Goal: Task Accomplishment & Management: Use online tool/utility

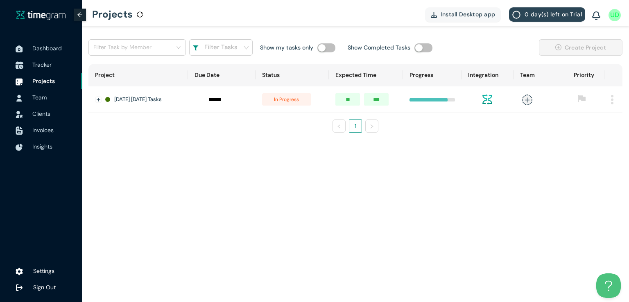
click at [42, 66] on span "Tracker" at bounding box center [41, 64] width 19 height 7
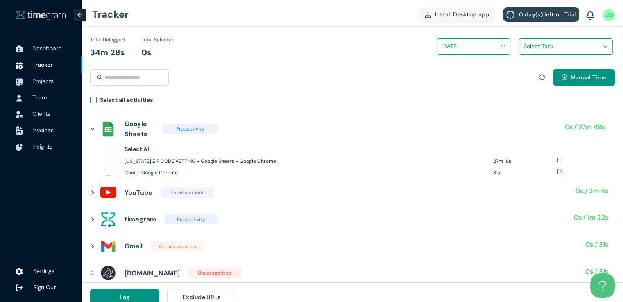
click at [97, 102] on span "Select all activities" at bounding box center [126, 101] width 59 height 12
click at [538, 48] on input "search" at bounding box center [562, 46] width 79 height 12
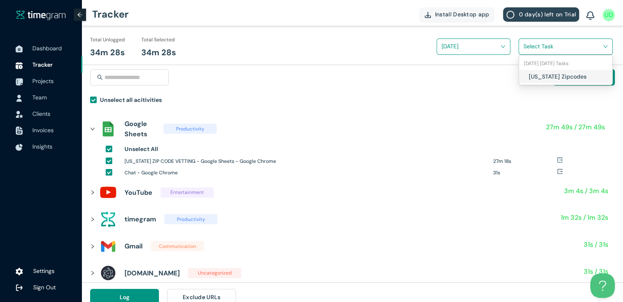
click at [528, 75] on div "[US_STATE] Zipcodes" at bounding box center [565, 76] width 93 height 13
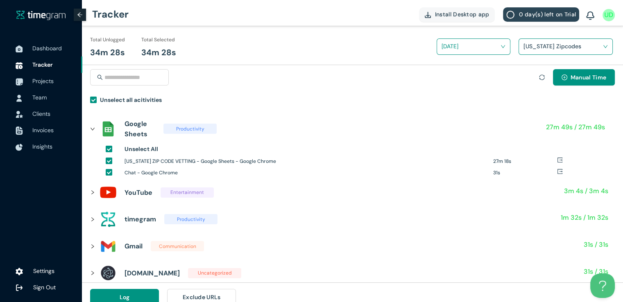
scroll to position [9, 0]
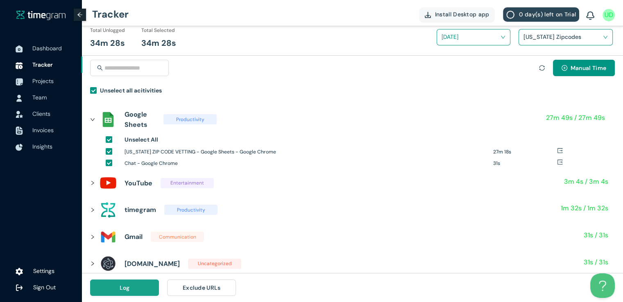
click at [126, 294] on button "Log" at bounding box center [124, 288] width 69 height 16
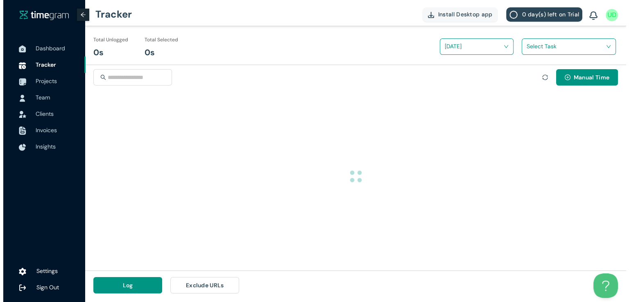
scroll to position [0, 0]
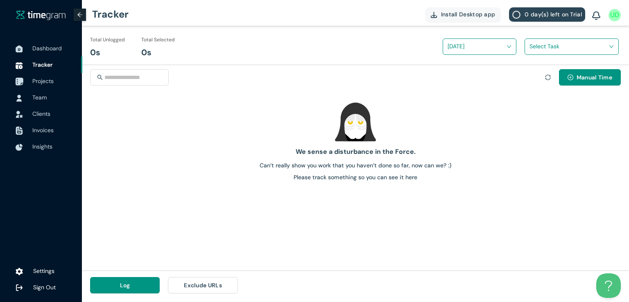
click at [48, 81] on span "Projects" at bounding box center [42, 80] width 21 height 7
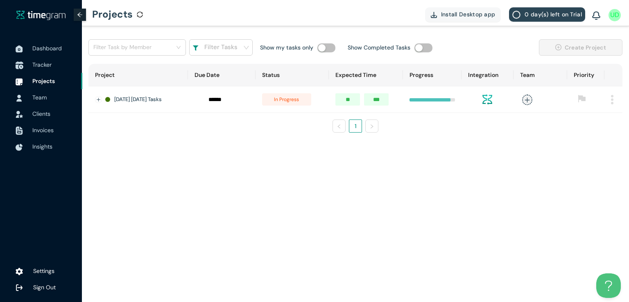
click at [43, 69] on span "Tracker" at bounding box center [53, 64] width 43 height 16
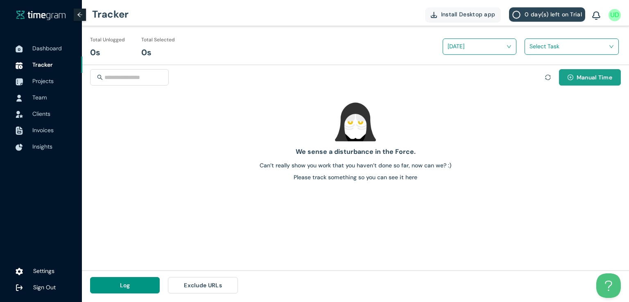
click at [586, 78] on span "Manual Time" at bounding box center [594, 77] width 36 height 9
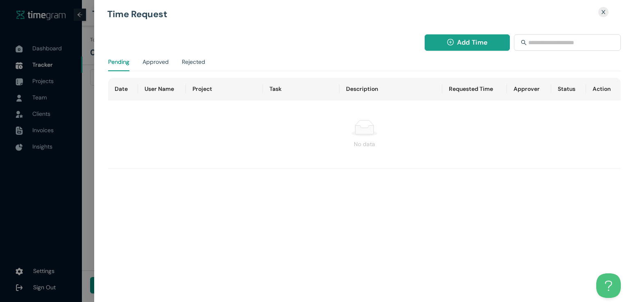
click at [447, 45] on icon "plus-circle" at bounding box center [450, 42] width 7 height 7
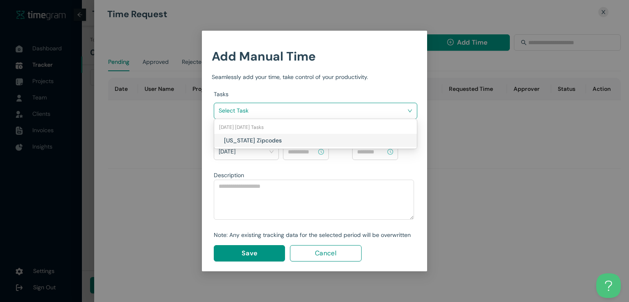
click at [347, 113] on input "search" at bounding box center [313, 110] width 188 height 12
click at [303, 136] on h1 "[US_STATE] Zipcodes" at bounding box center [272, 140] width 96 height 9
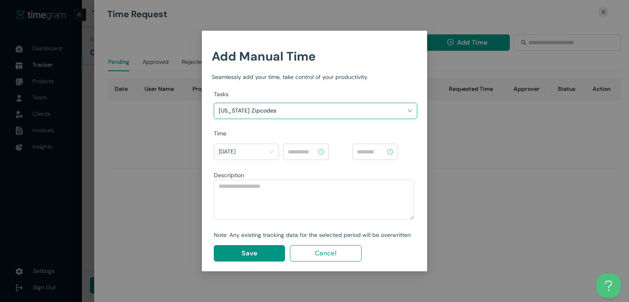
click at [303, 152] on input at bounding box center [302, 151] width 29 height 9
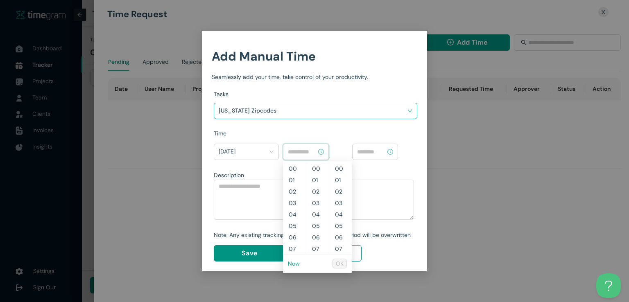
click at [296, 264] on link "Now" at bounding box center [294, 263] width 12 height 7
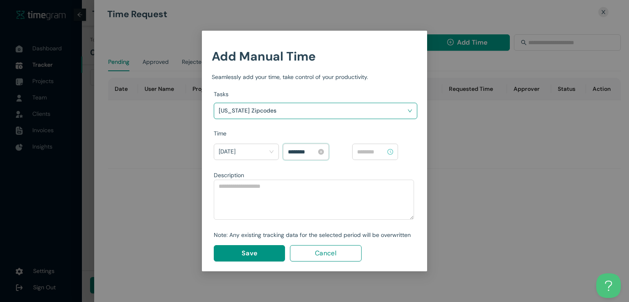
click at [300, 151] on input "********" at bounding box center [302, 151] width 29 height 9
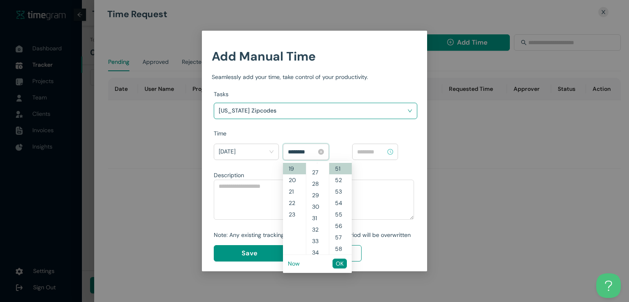
scroll to position [229, 0]
click at [336, 264] on span "OK" at bounding box center [340, 263] width 8 height 9
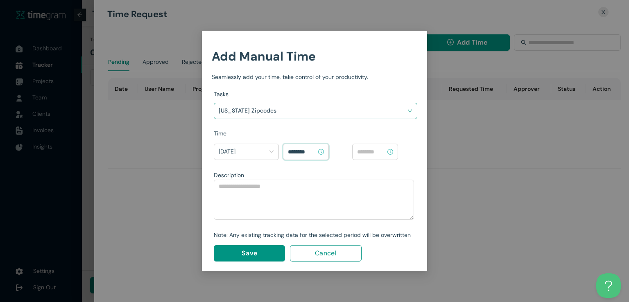
type input "********"
click at [374, 148] on input at bounding box center [371, 151] width 29 height 9
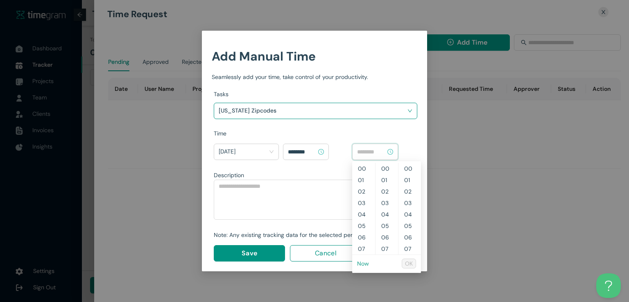
click at [362, 266] on link "Now" at bounding box center [363, 263] width 12 height 7
type input "********"
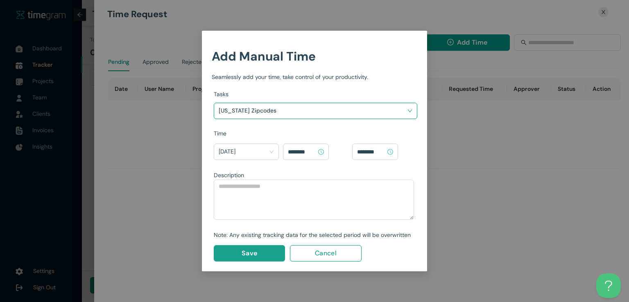
click at [259, 252] on button "Save" at bounding box center [249, 253] width 71 height 16
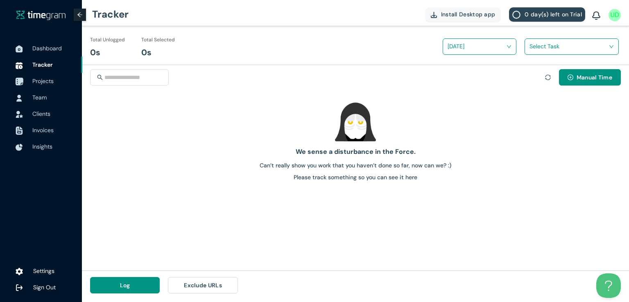
click at [43, 83] on span "Projects" at bounding box center [42, 80] width 21 height 7
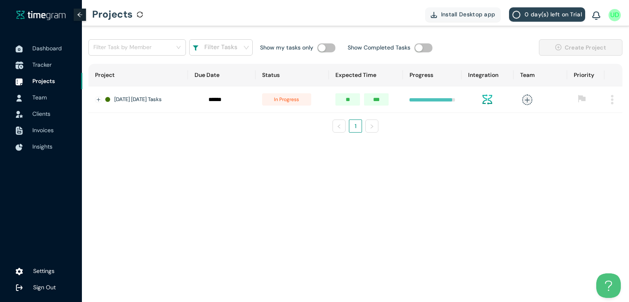
click at [53, 68] on span "Tracker" at bounding box center [53, 64] width 43 height 16
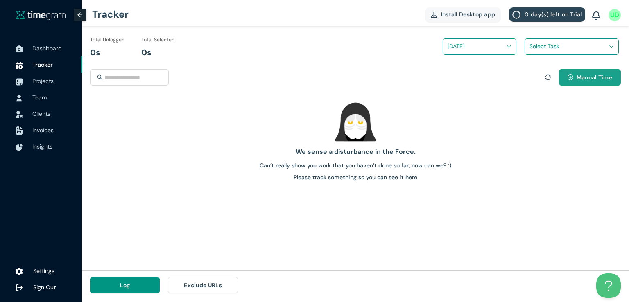
click at [560, 79] on button "Manual Time" at bounding box center [590, 77] width 62 height 16
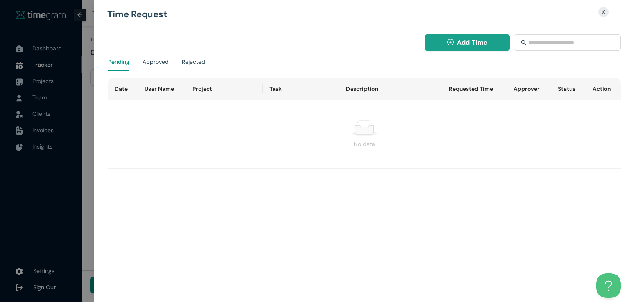
click at [460, 44] on span "Add Time" at bounding box center [472, 42] width 30 height 10
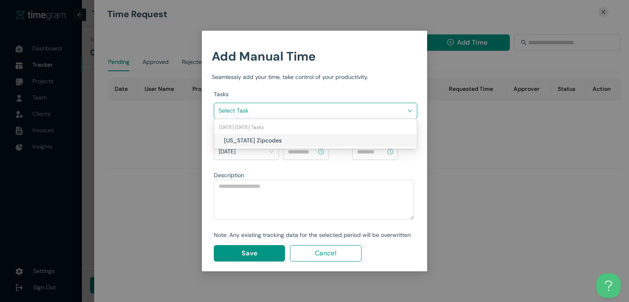
click at [345, 113] on input "search" at bounding box center [313, 110] width 188 height 12
click at [300, 135] on div "[US_STATE] Zipcodes" at bounding box center [315, 140] width 203 height 13
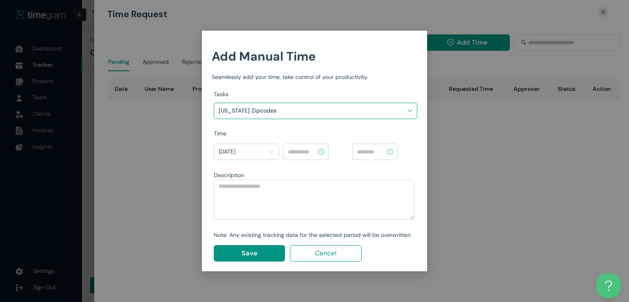
click at [309, 151] on input at bounding box center [302, 151] width 29 height 9
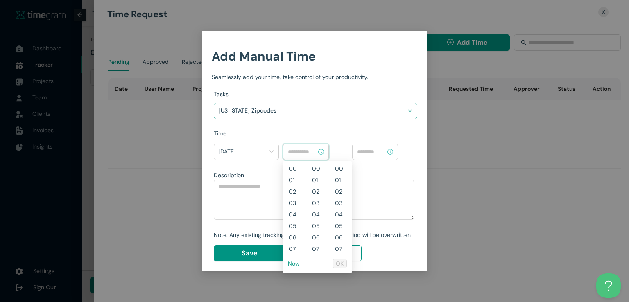
click at [298, 262] on link "Now" at bounding box center [294, 263] width 12 height 7
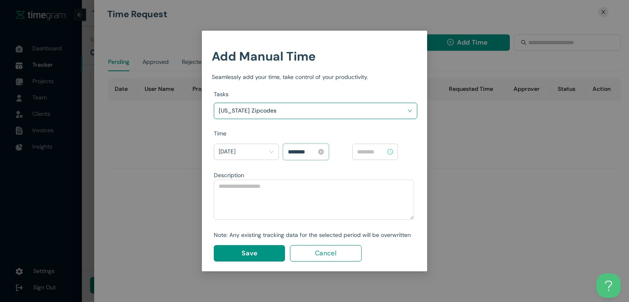
click at [298, 151] on input "********" at bounding box center [302, 151] width 29 height 9
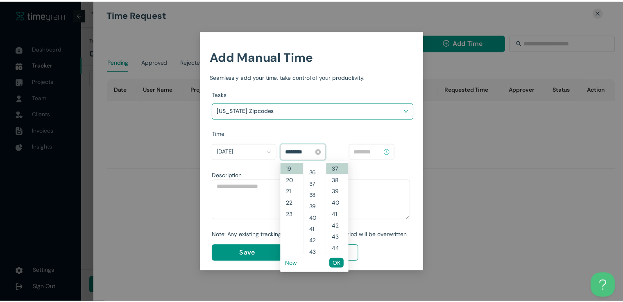
scroll to position [378, 0]
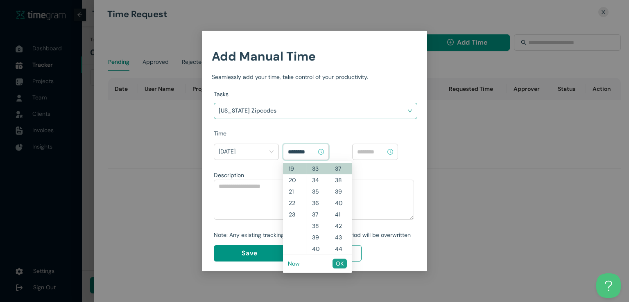
click at [343, 261] on span "OK" at bounding box center [340, 263] width 8 height 9
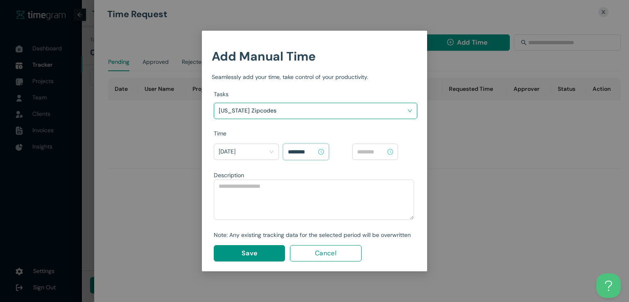
type input "********"
click at [372, 158] on div at bounding box center [375, 152] width 46 height 16
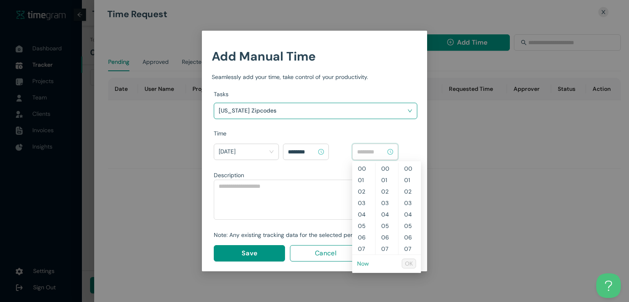
click at [360, 263] on link "Now" at bounding box center [363, 263] width 12 height 7
type input "********"
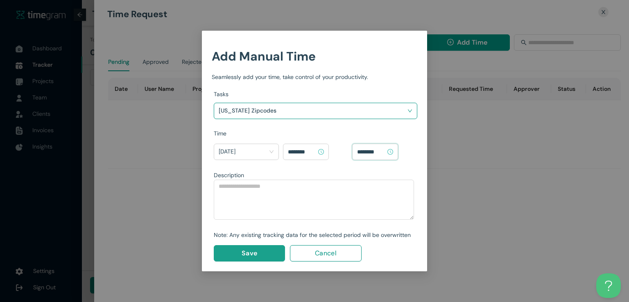
click at [273, 251] on button "Save" at bounding box center [249, 253] width 71 height 16
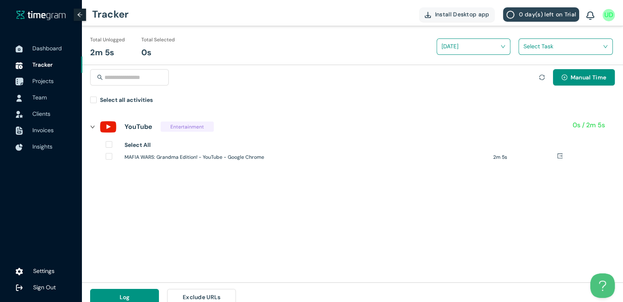
click at [39, 82] on span "Projects" at bounding box center [42, 80] width 21 height 7
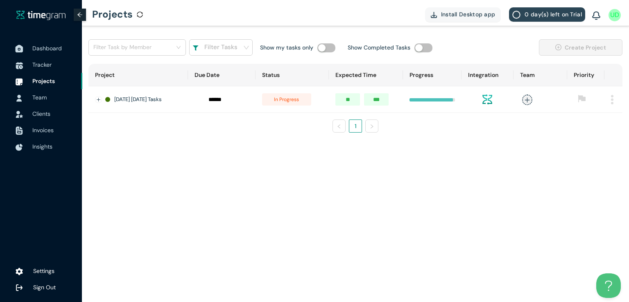
click at [45, 50] on span "Dashboard" at bounding box center [46, 48] width 29 height 7
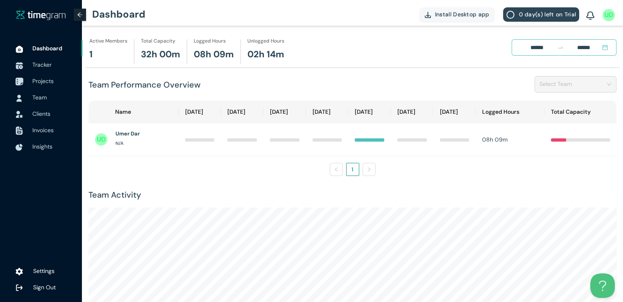
click at [47, 80] on span "Projects" at bounding box center [42, 80] width 21 height 7
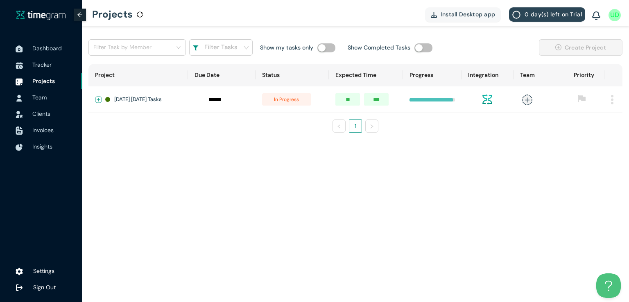
click at [97, 102] on button "Expand row" at bounding box center [98, 100] width 7 height 7
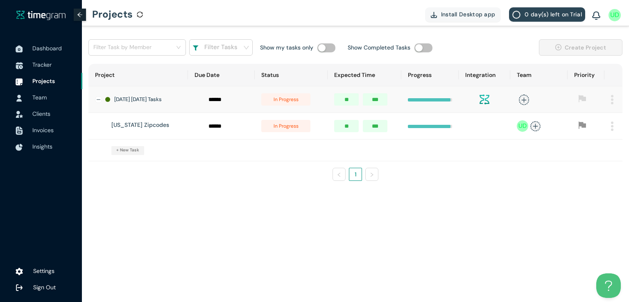
click at [291, 130] on span "in progress" at bounding box center [285, 126] width 49 height 12
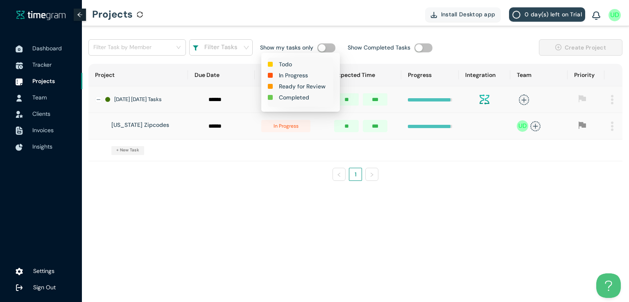
click at [304, 97] on h1 "Completed" at bounding box center [294, 97] width 30 height 9
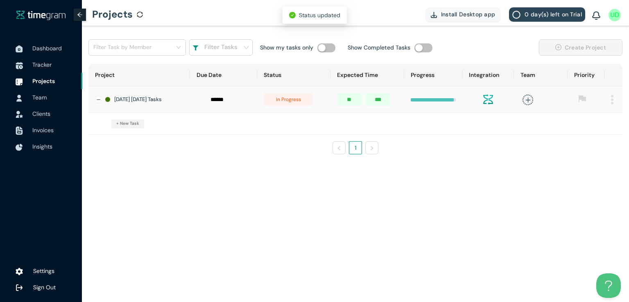
click at [291, 102] on span "in progress" at bounding box center [288, 99] width 49 height 12
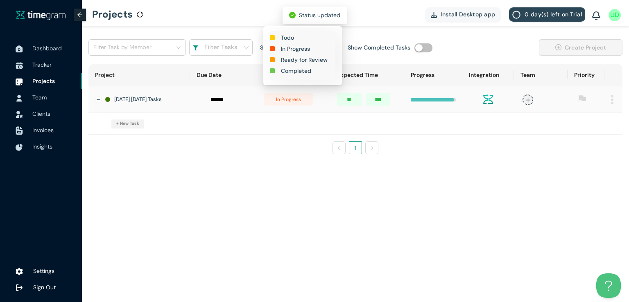
click at [295, 72] on h1 "Completed" at bounding box center [296, 70] width 30 height 9
